Goal: Entertainment & Leisure: Browse casually

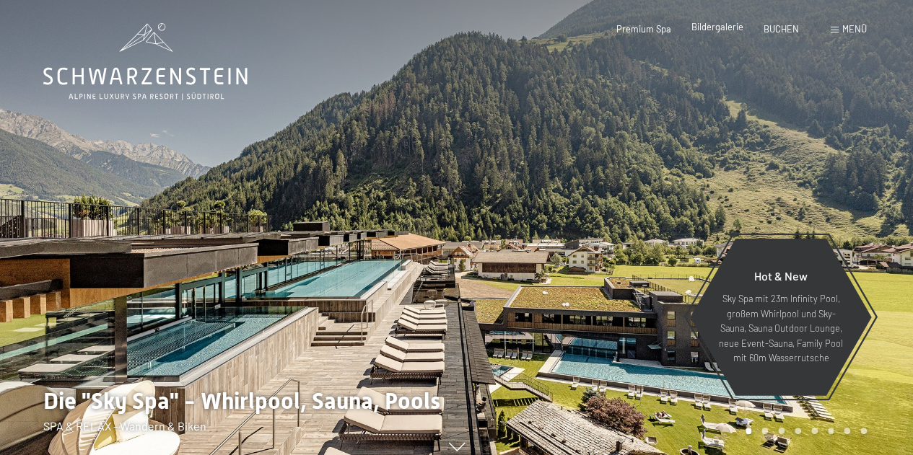
click at [702, 27] on span "Bildergalerie" at bounding box center [717, 27] width 52 height 12
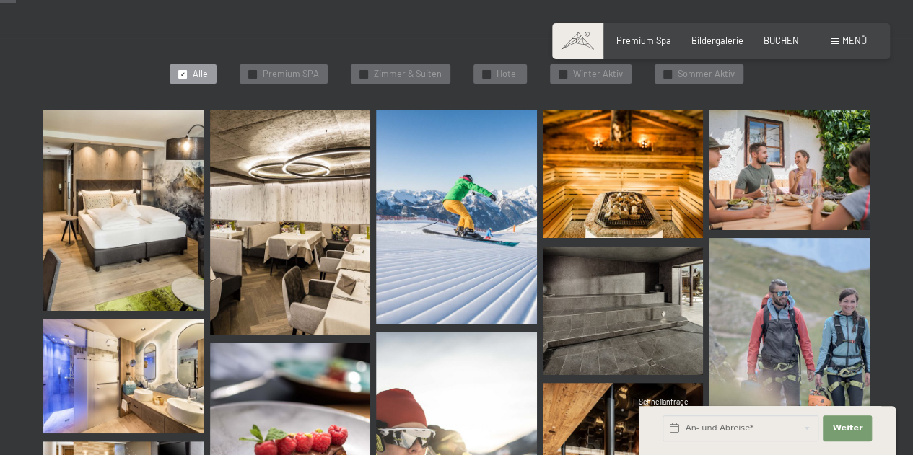
scroll to position [346, 0]
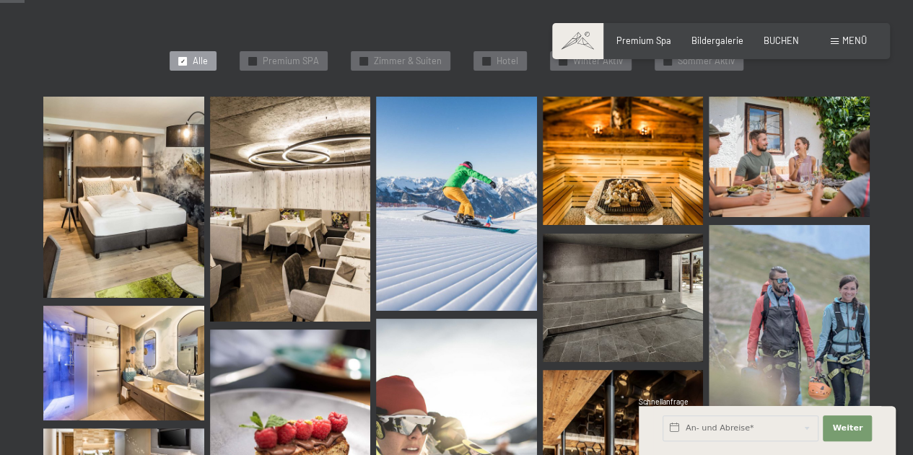
click at [108, 164] on img at bounding box center [123, 197] width 161 height 201
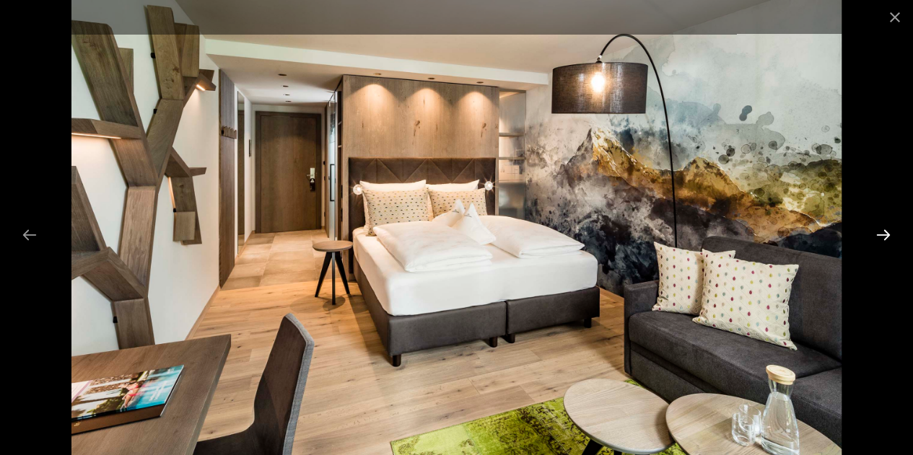
click at [885, 234] on button "Next slide" at bounding box center [883, 235] width 30 height 28
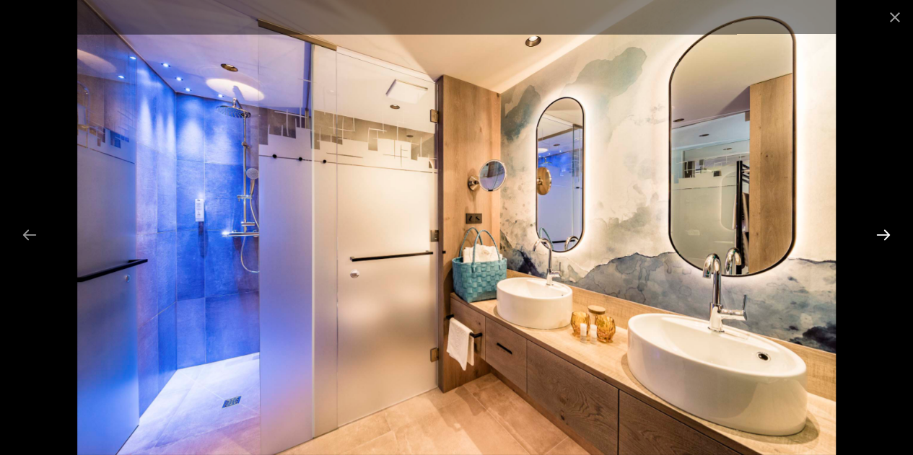
click at [885, 234] on button "Next slide" at bounding box center [883, 235] width 30 height 28
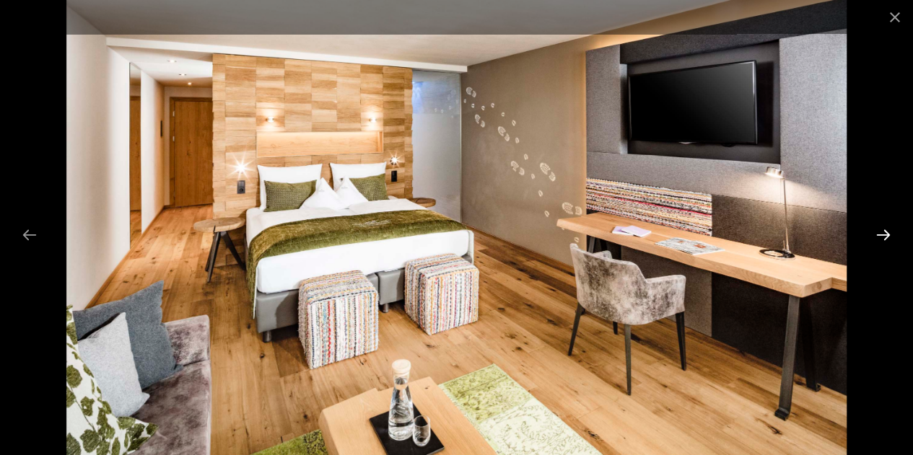
click at [885, 234] on button "Next slide" at bounding box center [883, 235] width 30 height 28
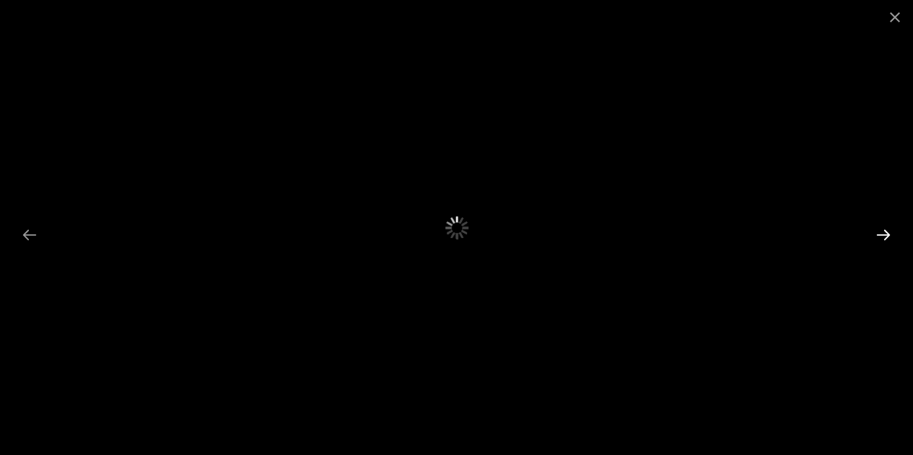
click at [885, 234] on button "Next slide" at bounding box center [883, 235] width 30 height 28
click at [26, 232] on button "Previous slide" at bounding box center [29, 235] width 30 height 28
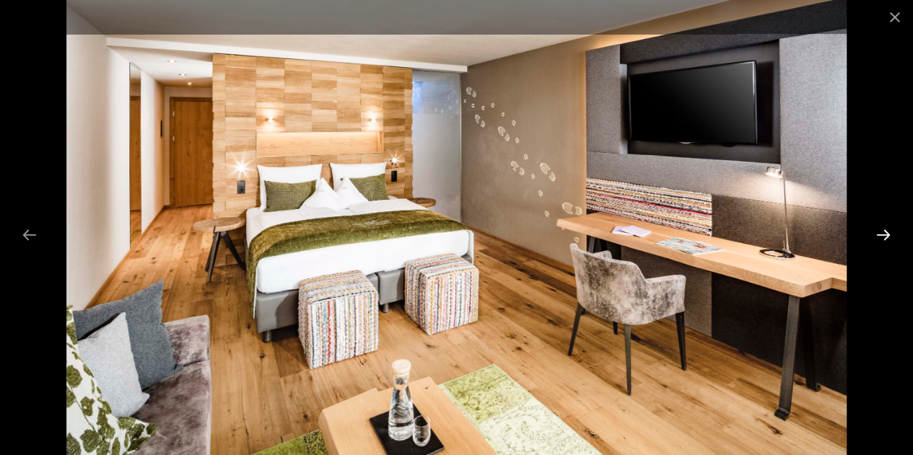
click at [881, 240] on button "Next slide" at bounding box center [883, 235] width 30 height 28
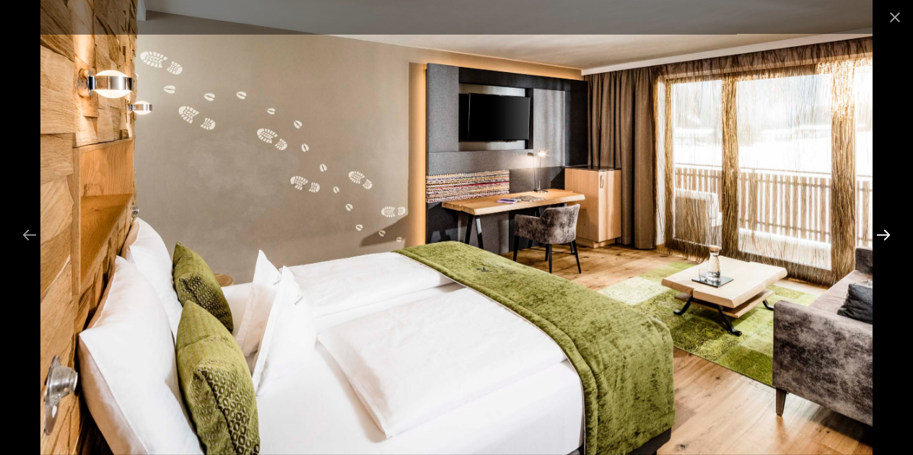
click at [881, 240] on button "Next slide" at bounding box center [883, 235] width 30 height 28
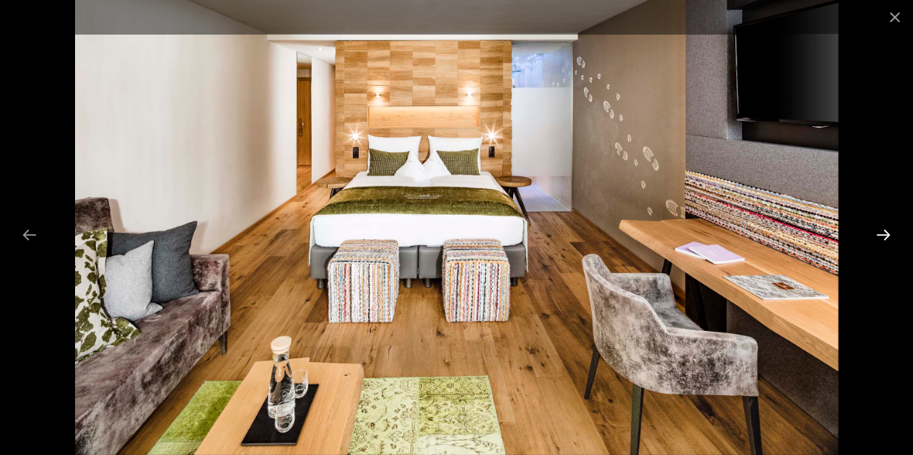
click at [881, 240] on button "Next slide" at bounding box center [883, 235] width 30 height 28
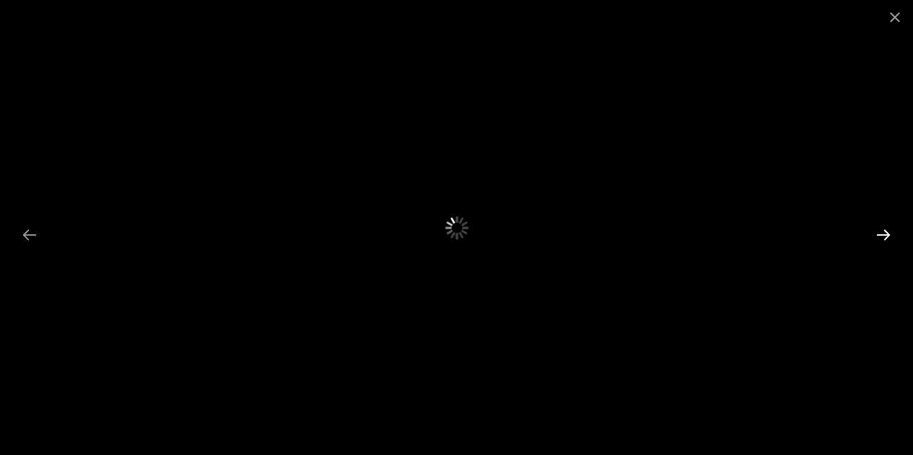
click at [881, 240] on button "Next slide" at bounding box center [883, 235] width 30 height 28
click at [27, 229] on button "Previous slide" at bounding box center [29, 235] width 30 height 28
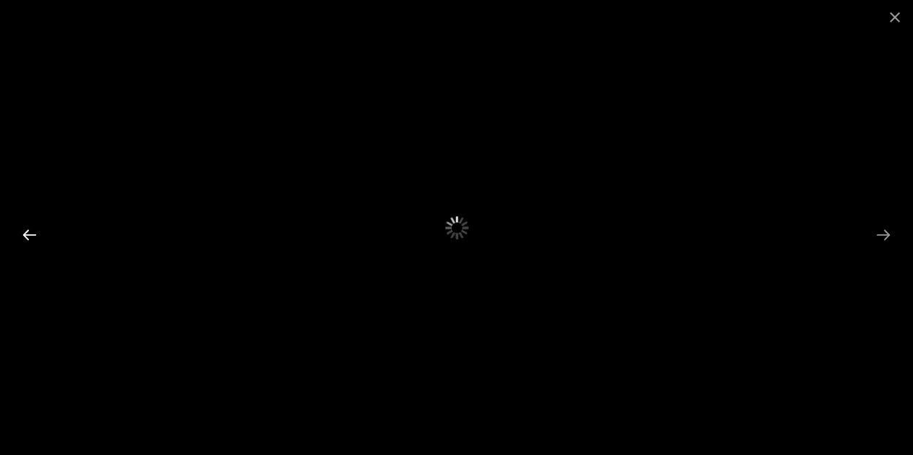
click at [27, 229] on button "Previous slide" at bounding box center [29, 235] width 30 height 28
click at [28, 237] on button "Previous slide" at bounding box center [29, 235] width 30 height 28
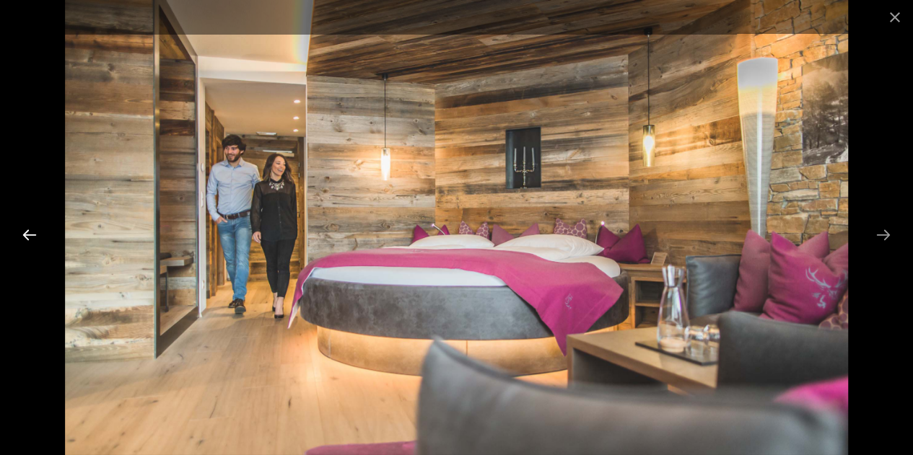
click at [28, 237] on button "Previous slide" at bounding box center [29, 235] width 30 height 28
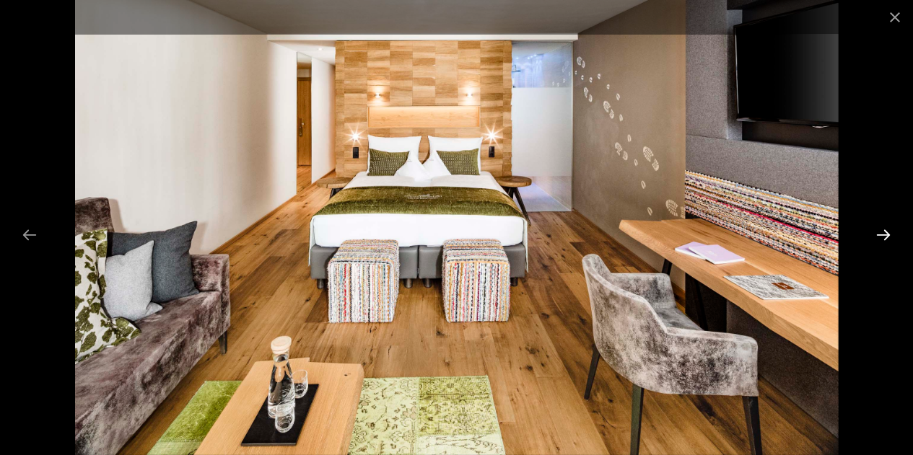
click at [879, 238] on button "Next slide" at bounding box center [883, 235] width 30 height 28
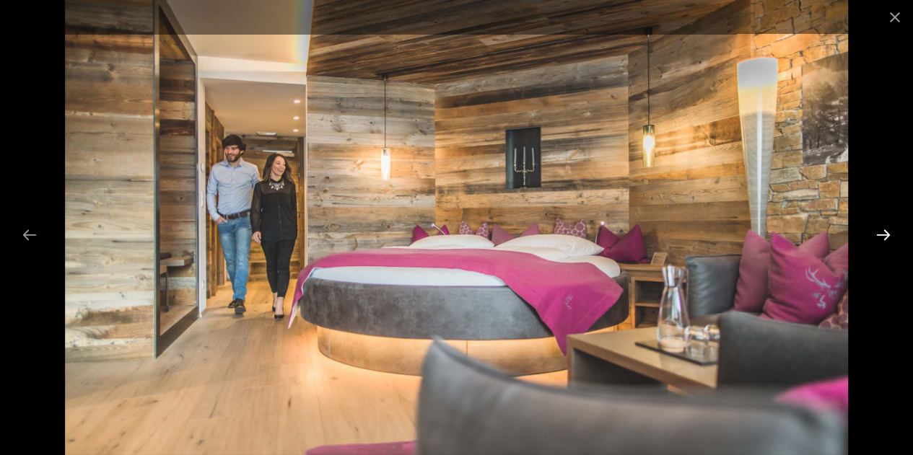
click at [879, 238] on button "Next slide" at bounding box center [883, 235] width 30 height 28
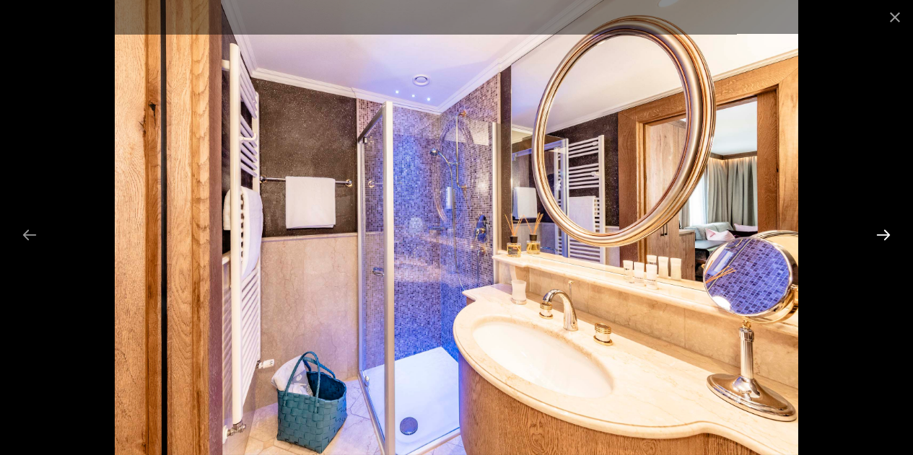
click at [879, 238] on button "Next slide" at bounding box center [883, 235] width 30 height 28
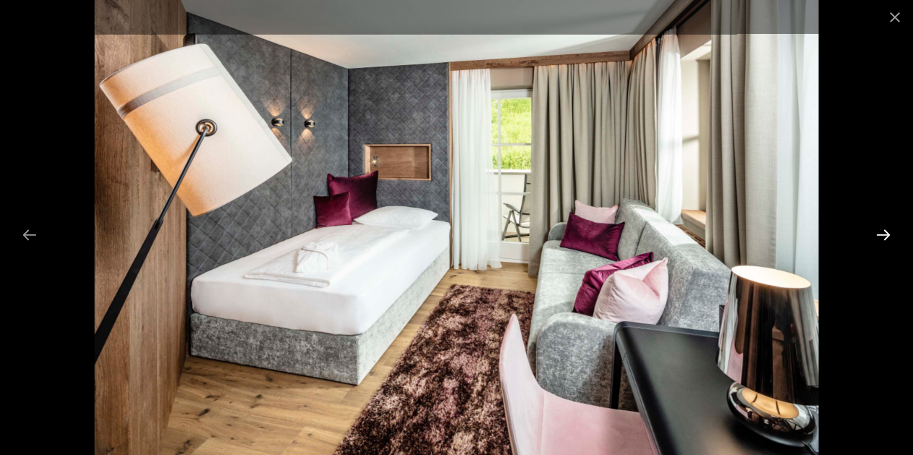
click at [879, 238] on button "Next slide" at bounding box center [883, 235] width 30 height 28
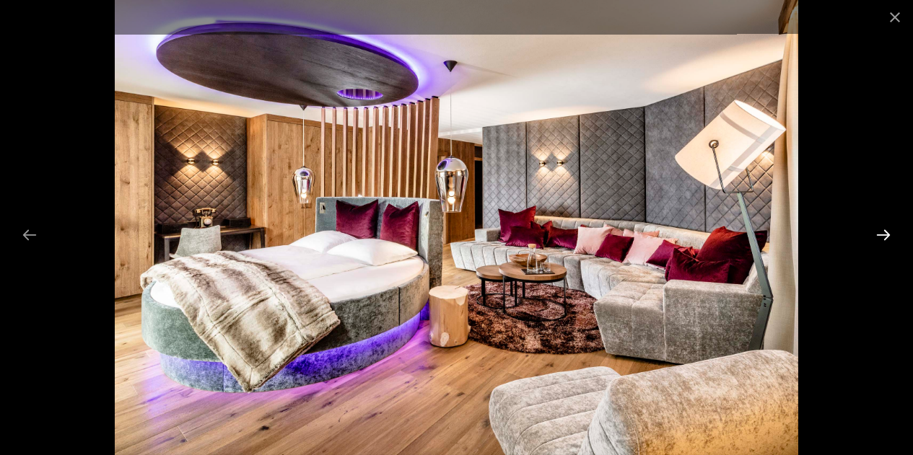
click at [879, 238] on button "Next slide" at bounding box center [883, 235] width 30 height 28
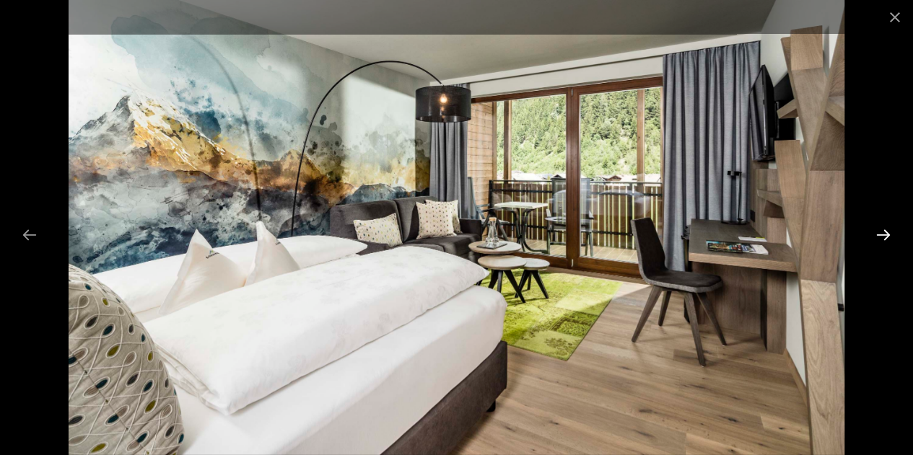
click at [879, 238] on button "Next slide" at bounding box center [883, 235] width 30 height 28
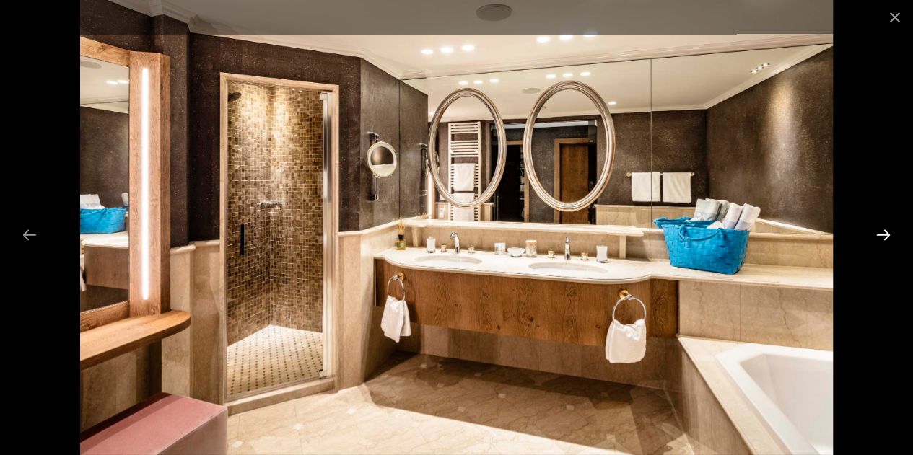
click at [879, 238] on button "Next slide" at bounding box center [883, 235] width 30 height 28
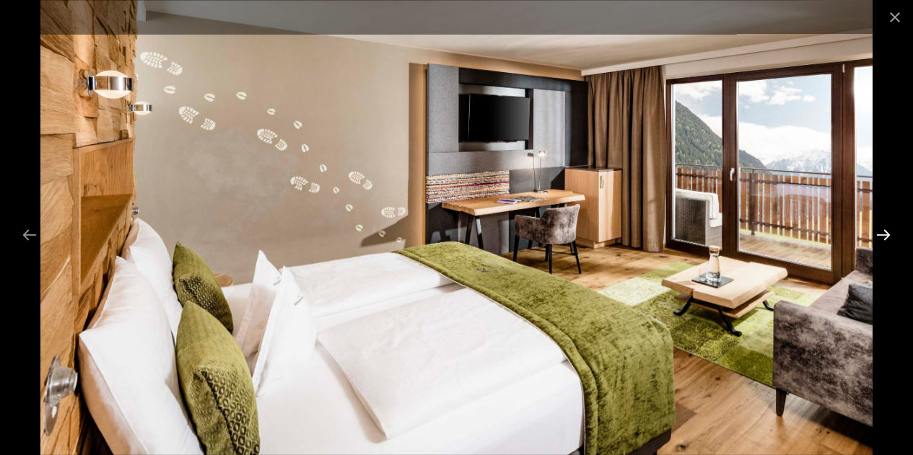
click at [879, 238] on button "Next slide" at bounding box center [883, 235] width 30 height 28
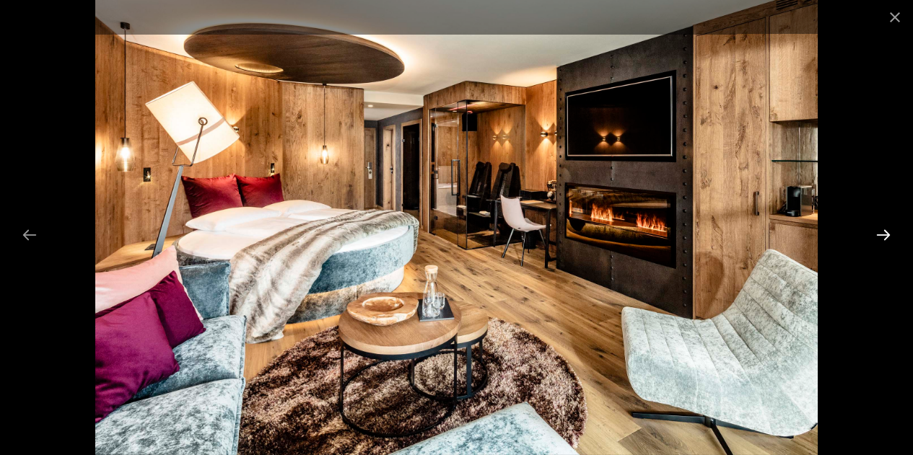
click at [879, 238] on button "Next slide" at bounding box center [883, 235] width 30 height 28
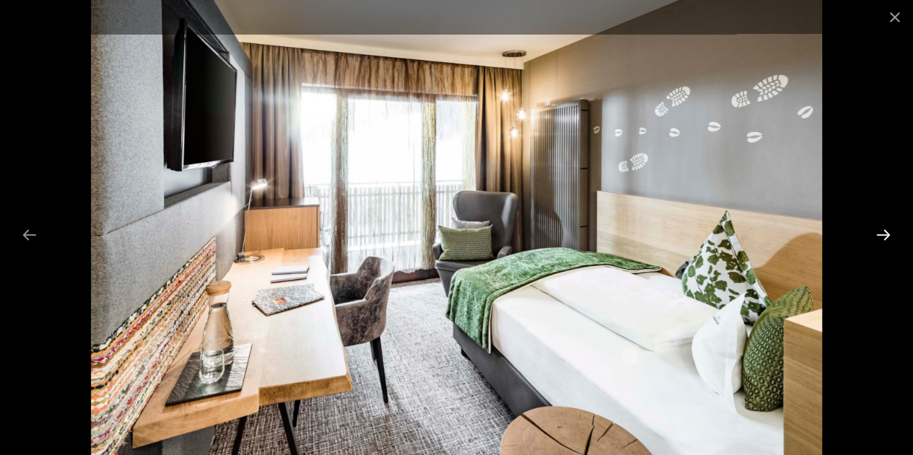
click at [879, 238] on button "Next slide" at bounding box center [883, 235] width 30 height 28
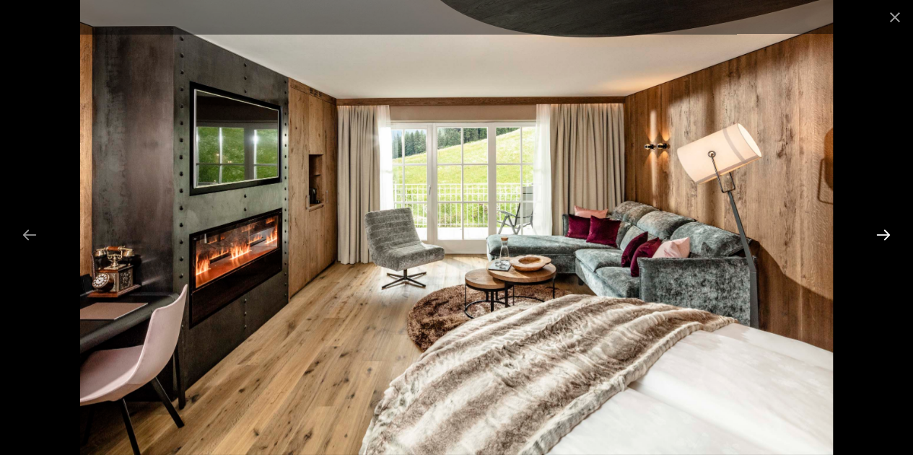
click at [879, 238] on button "Next slide" at bounding box center [883, 235] width 30 height 28
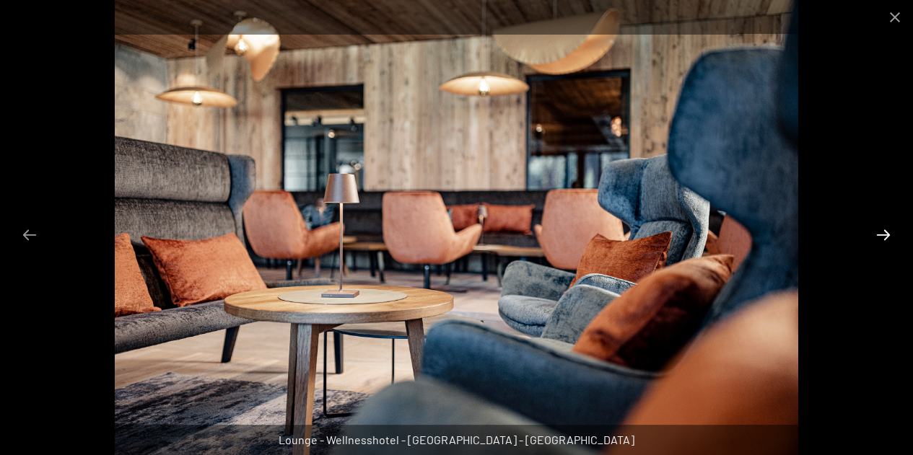
click at [879, 238] on button "Next slide" at bounding box center [883, 235] width 30 height 28
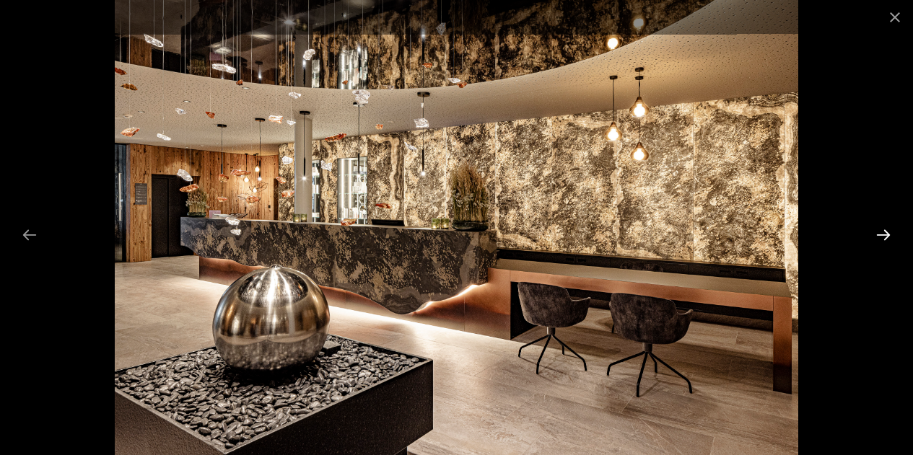
click at [879, 238] on button "Next slide" at bounding box center [883, 235] width 30 height 28
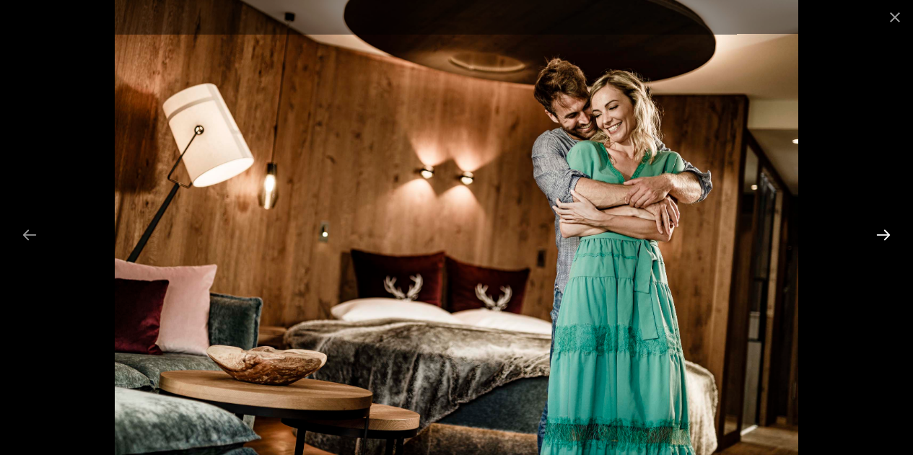
click at [879, 238] on button "Next slide" at bounding box center [883, 235] width 30 height 28
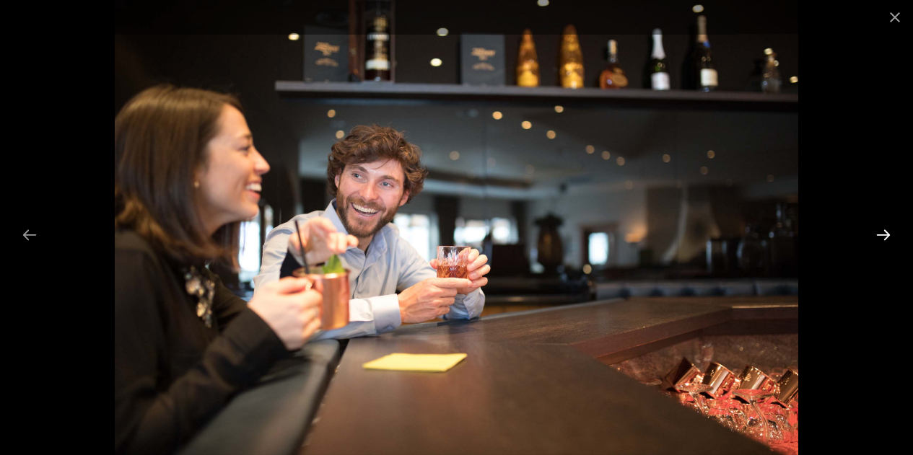
click at [879, 238] on button "Next slide" at bounding box center [883, 235] width 30 height 28
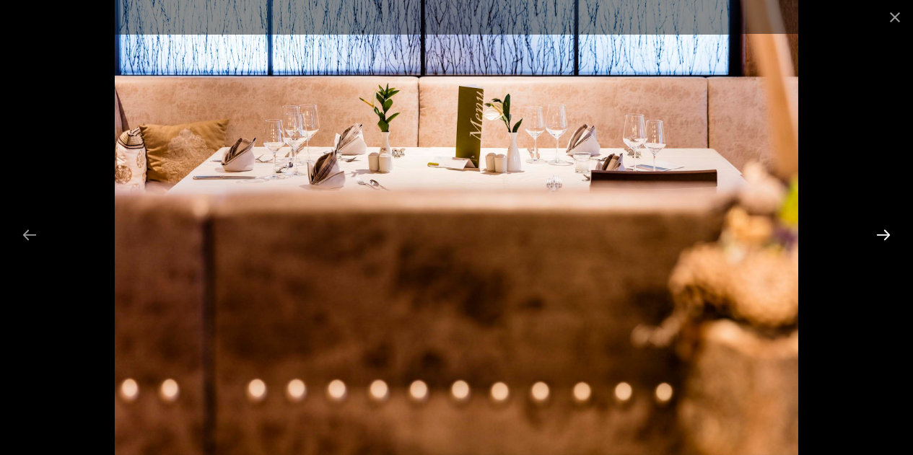
click at [879, 238] on button "Next slide" at bounding box center [883, 235] width 30 height 28
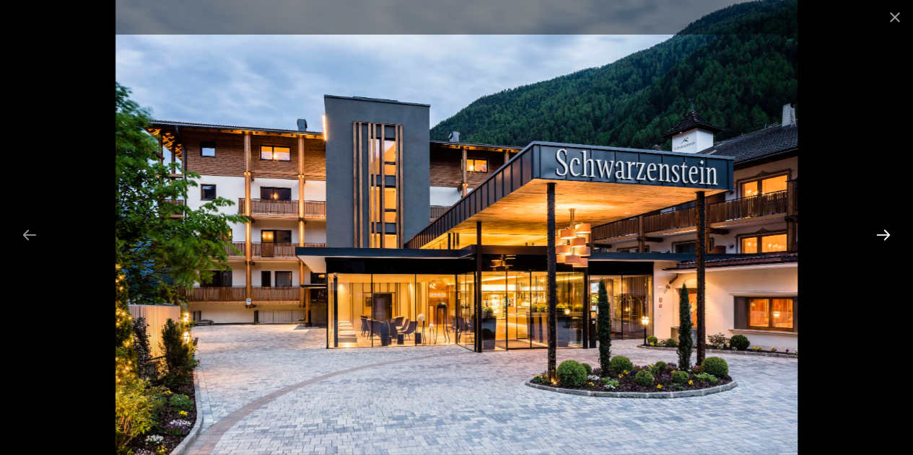
click at [879, 238] on button "Next slide" at bounding box center [883, 235] width 30 height 28
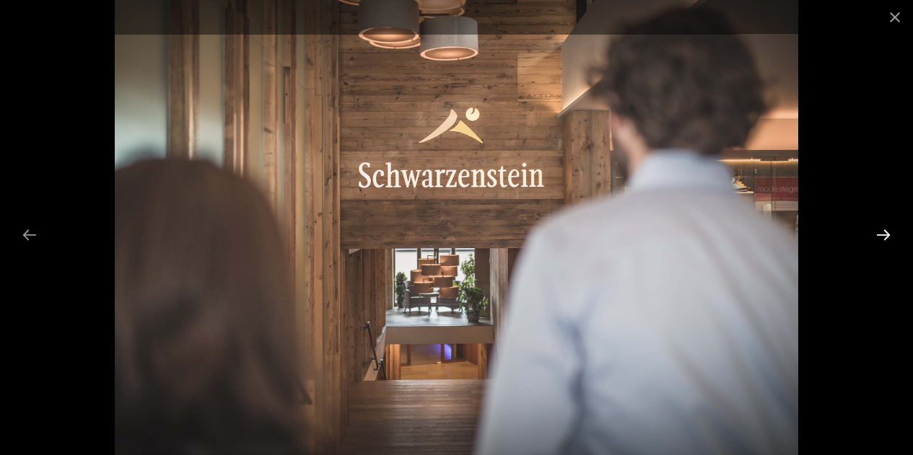
click at [879, 238] on button "Next slide" at bounding box center [883, 235] width 30 height 28
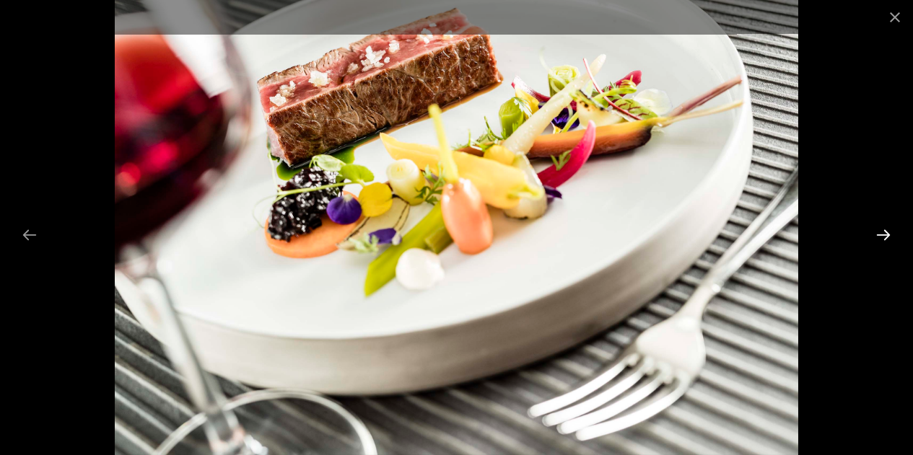
click at [879, 238] on button "Next slide" at bounding box center [883, 235] width 30 height 28
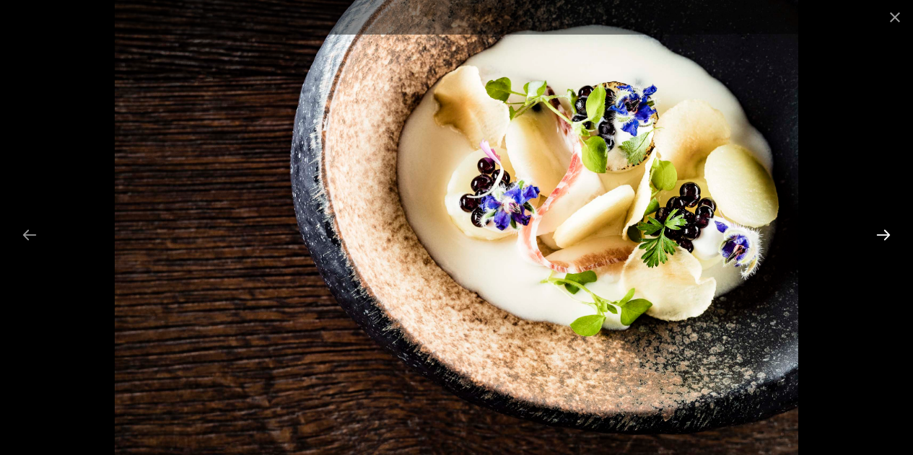
click at [879, 238] on button "Next slide" at bounding box center [883, 235] width 30 height 28
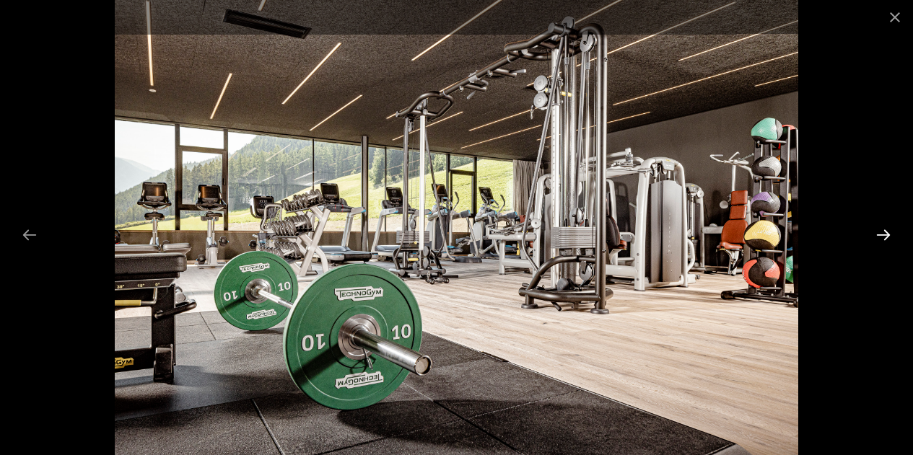
click at [879, 238] on button "Next slide" at bounding box center [883, 235] width 30 height 28
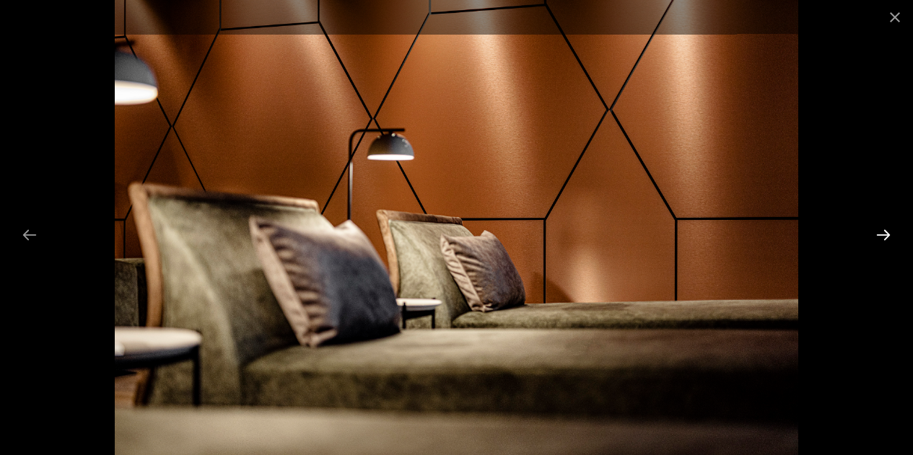
click at [879, 238] on button "Next slide" at bounding box center [883, 235] width 30 height 28
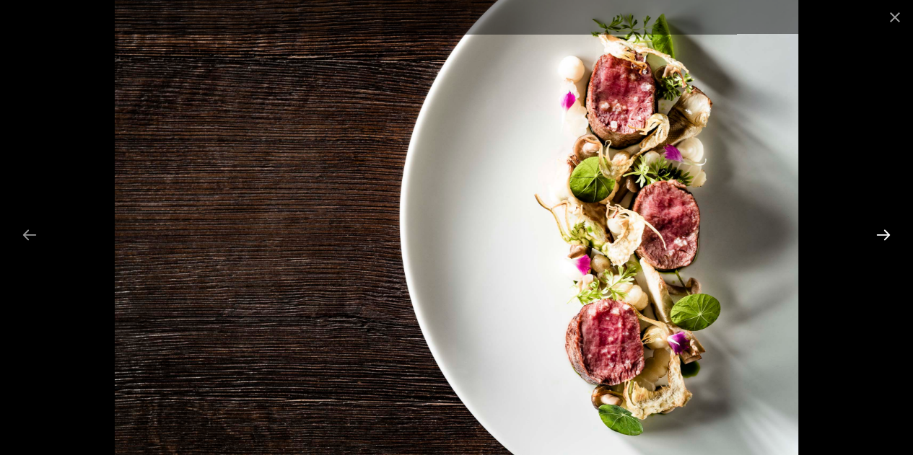
click at [879, 238] on button "Next slide" at bounding box center [883, 235] width 30 height 28
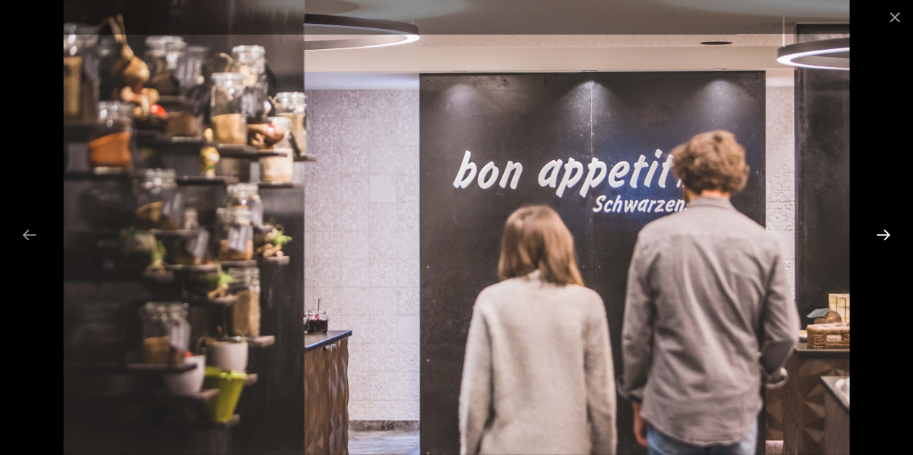
click at [879, 238] on button "Next slide" at bounding box center [883, 235] width 30 height 28
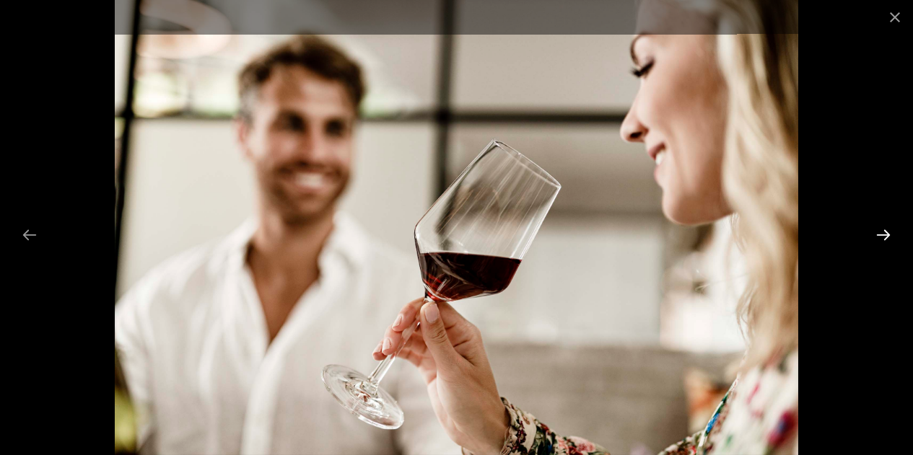
click at [879, 238] on button "Next slide" at bounding box center [883, 235] width 30 height 28
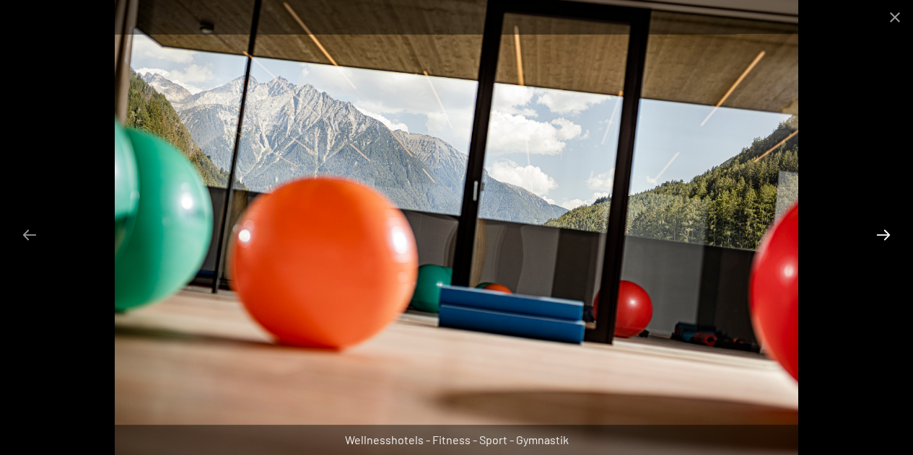
click at [879, 238] on button "Next slide" at bounding box center [883, 235] width 30 height 28
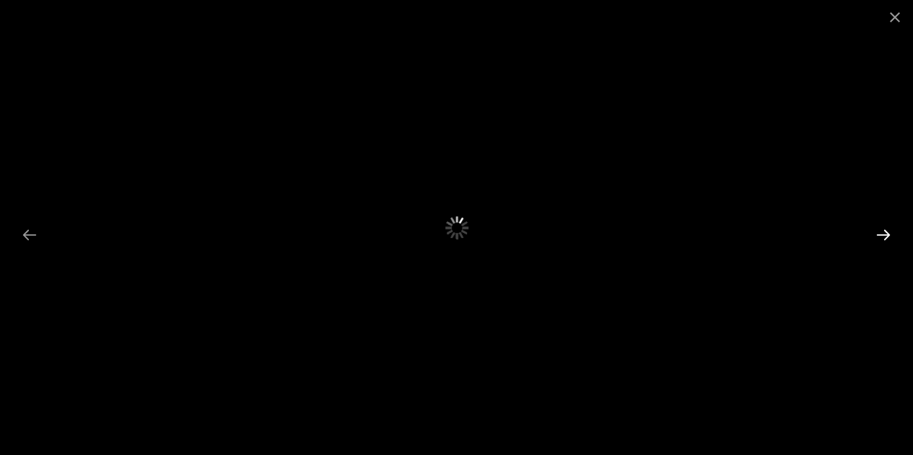
click at [879, 238] on button "Next slide" at bounding box center [883, 235] width 30 height 28
click at [22, 238] on button "Previous slide" at bounding box center [29, 235] width 30 height 28
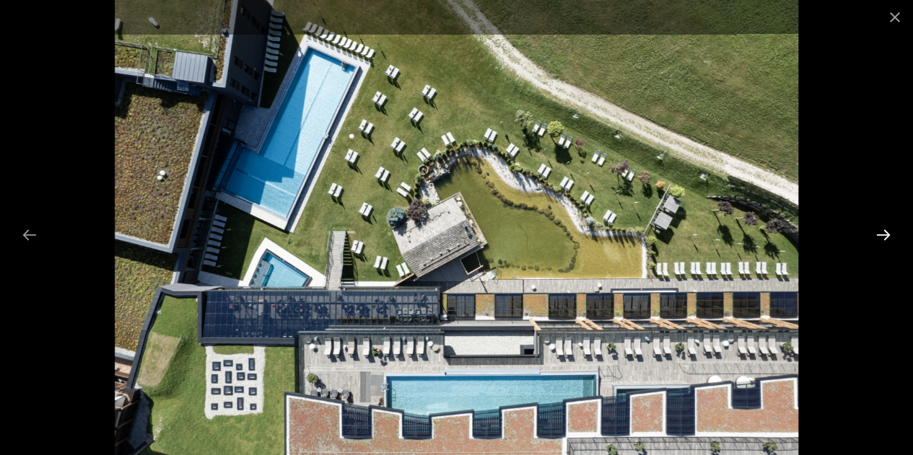
click at [883, 240] on button "Next slide" at bounding box center [883, 235] width 30 height 28
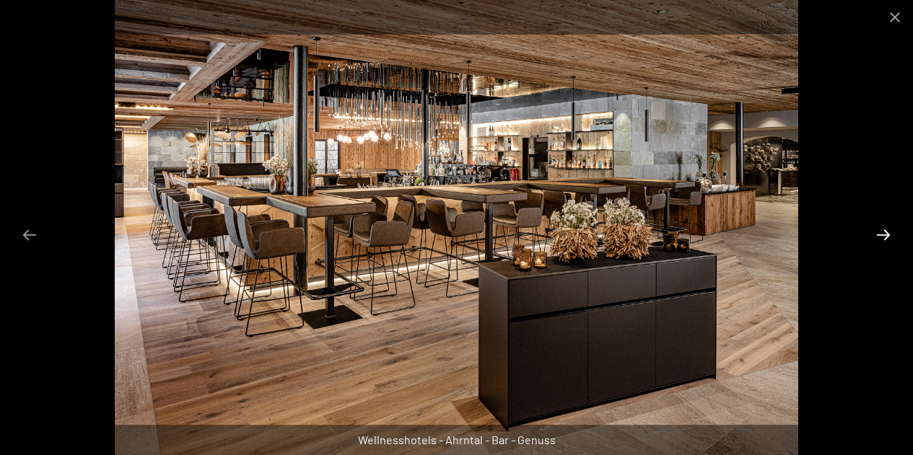
click at [883, 240] on button "Next slide" at bounding box center [883, 235] width 30 height 28
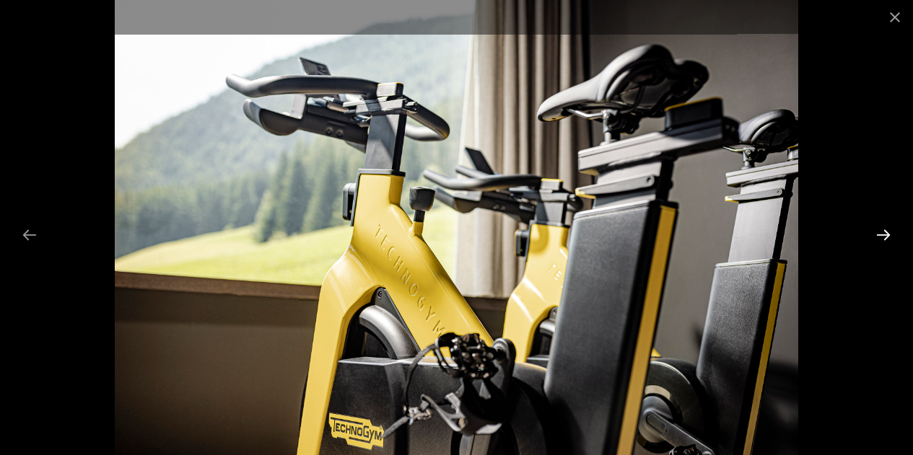
click at [883, 240] on button "Next slide" at bounding box center [883, 235] width 30 height 28
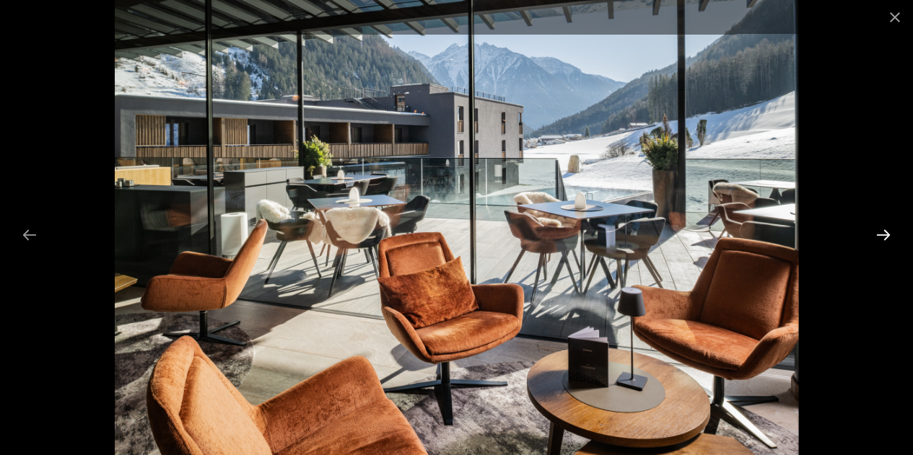
click at [883, 240] on button "Next slide" at bounding box center [883, 235] width 30 height 28
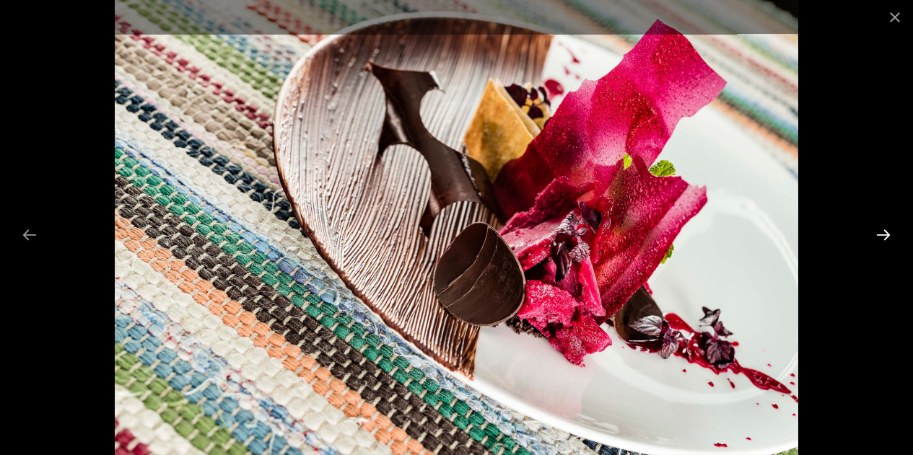
click at [883, 240] on button "Next slide" at bounding box center [883, 235] width 30 height 28
